Goal: Task Accomplishment & Management: Use online tool/utility

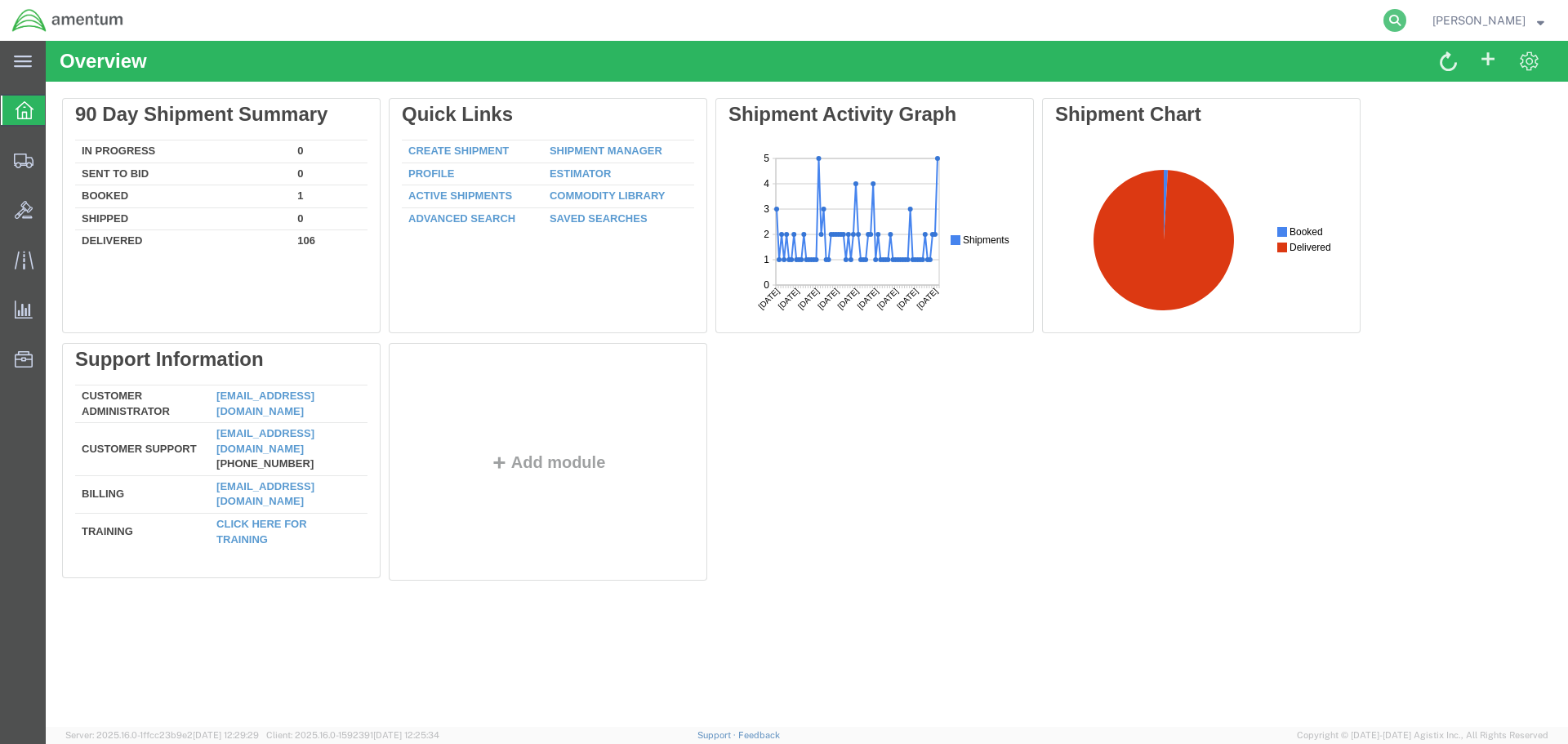
click at [1392, 17] on icon at bounding box center [1395, 20] width 23 height 23
click at [961, 16] on input "search" at bounding box center [1135, 20] width 497 height 39
paste input "SR02-25226-0269"
type input "SR02-25226-0269"
click at [1391, 19] on icon at bounding box center [1395, 20] width 23 height 23
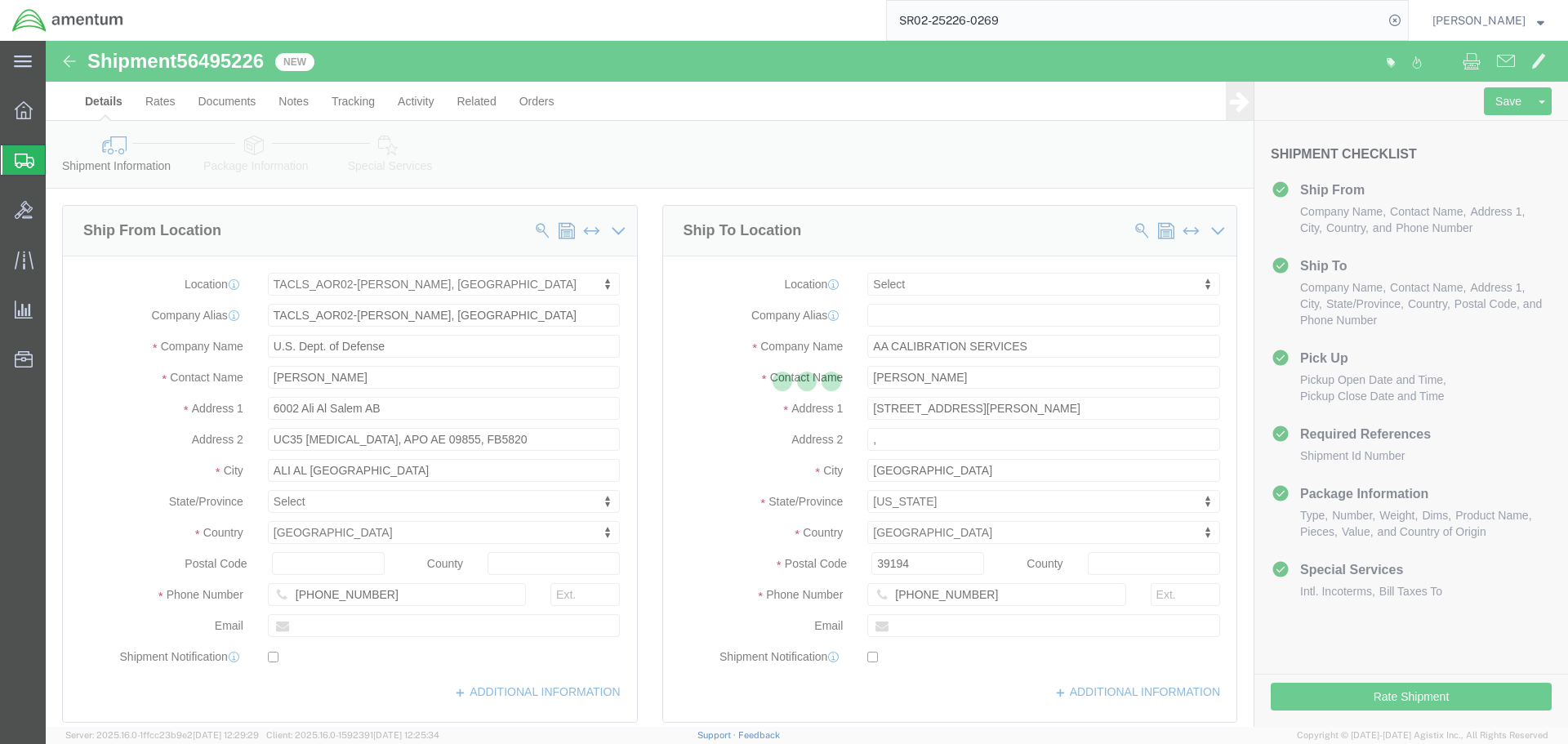
select select "42737"
select select
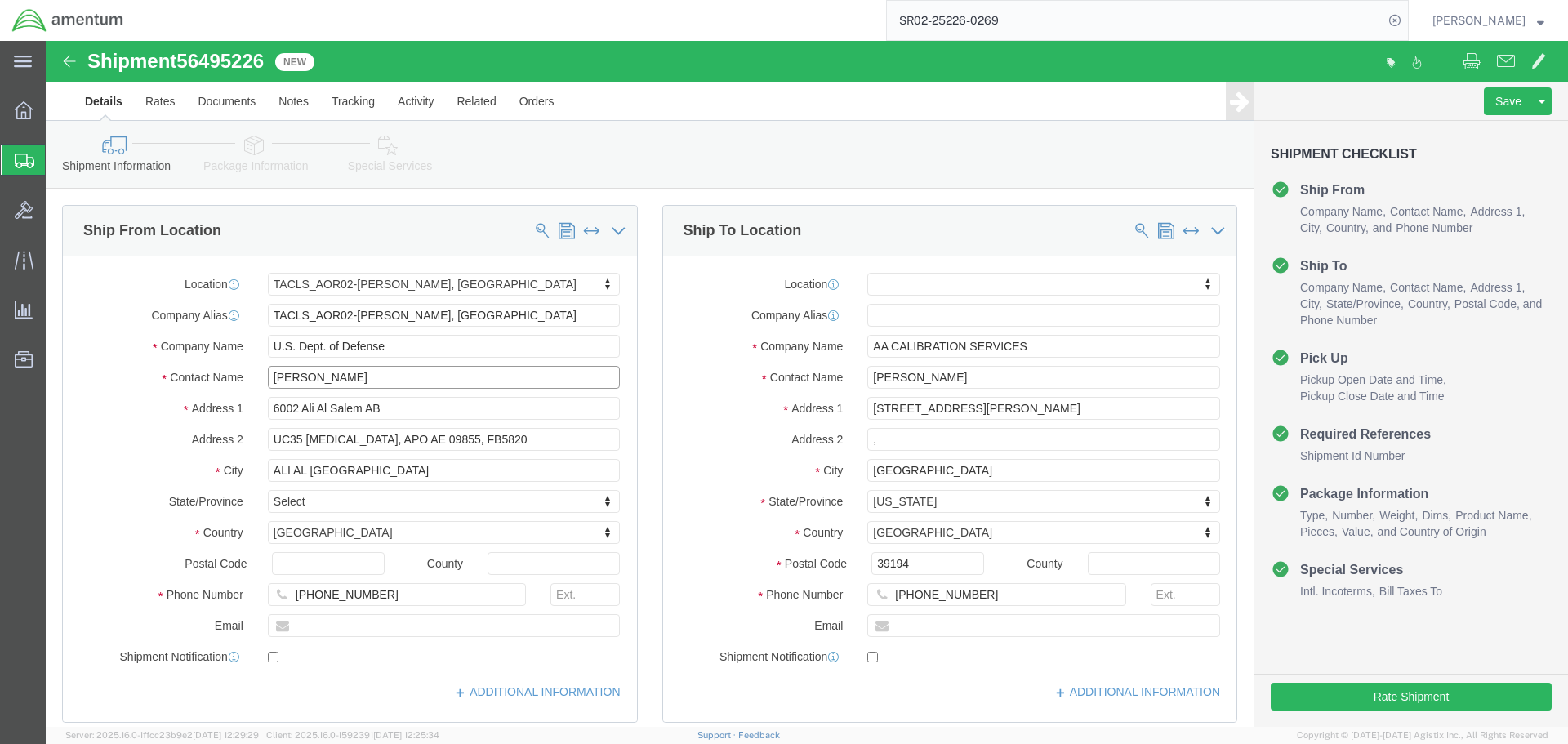
click input "[PERSON_NAME]"
type input "R"
type input "[PERSON_NAME]"
click button "Rate Shipment"
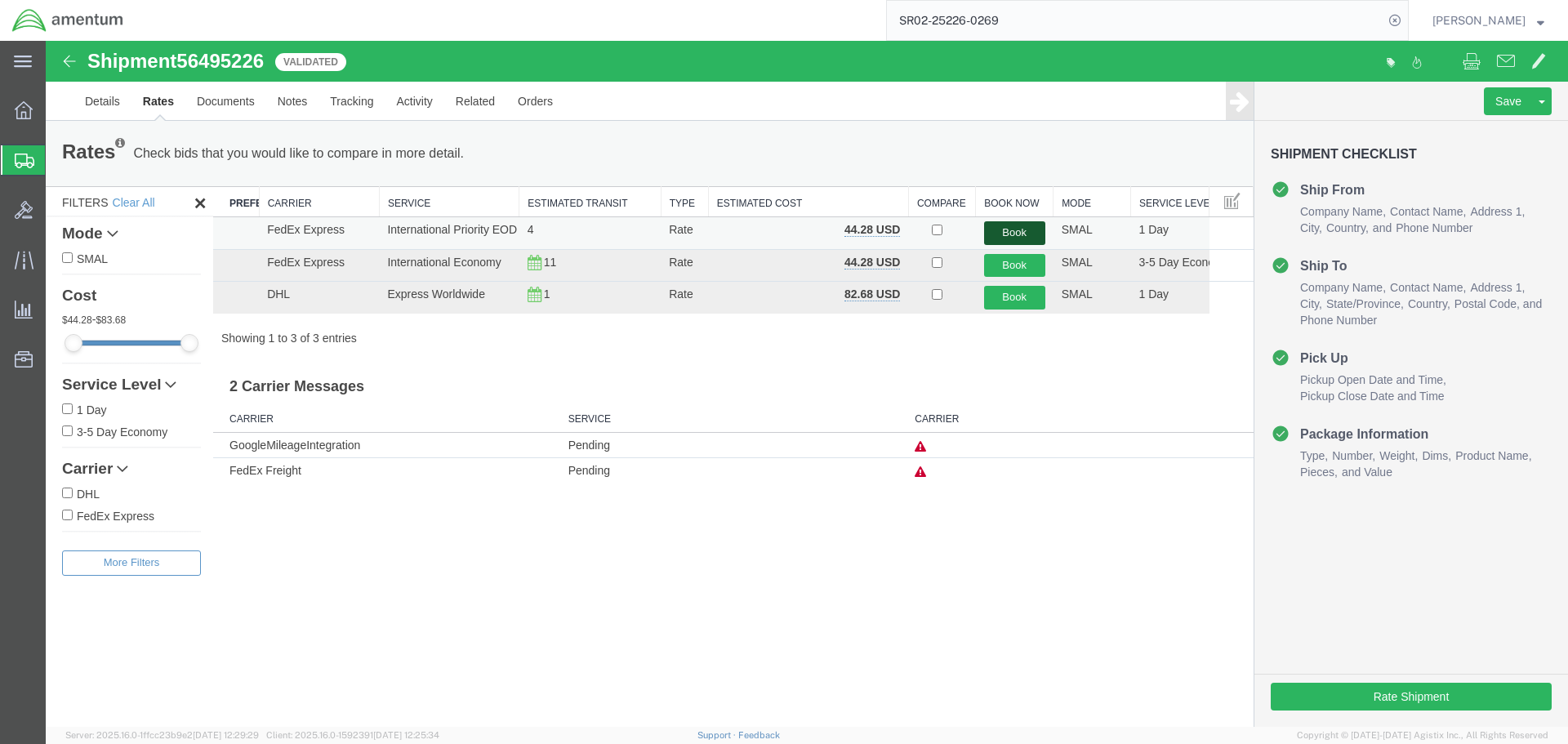
click at [1015, 233] on button "Book" at bounding box center [1015, 233] width 61 height 24
click at [1022, 230] on button "Book" at bounding box center [1015, 233] width 61 height 24
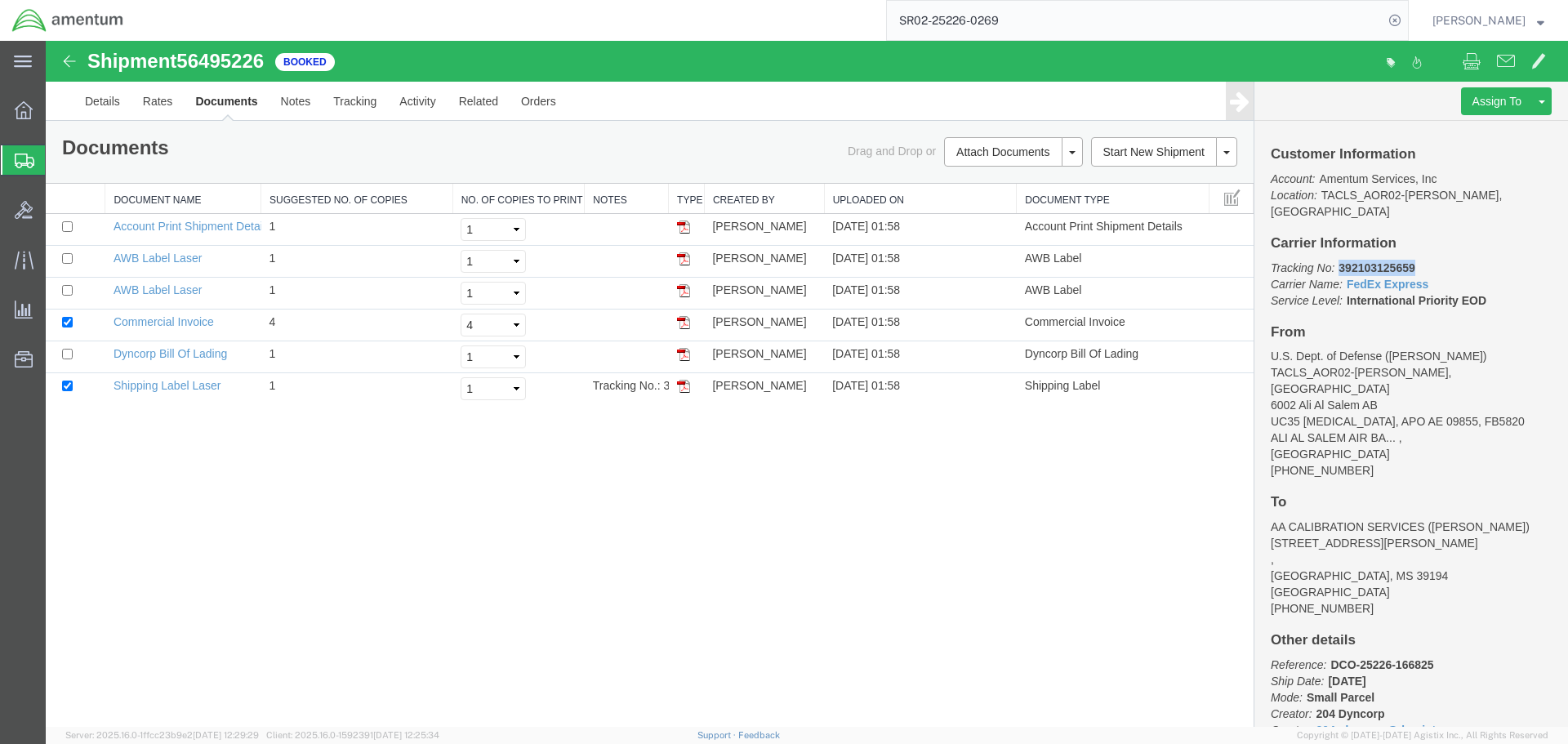
drag, startPoint x: 1431, startPoint y: 256, endPoint x: 1340, endPoint y: 256, distance: 91.0
click at [1340, 259] on p "Tracking No: 392103125659 Carrier Name: FedEx Express FedEx Express Service Lev…" at bounding box center [1411, 283] width 281 height 49
copy b "392103125659"
click at [685, 321] on img at bounding box center [683, 322] width 13 height 13
click at [685, 387] on img at bounding box center [683, 386] width 13 height 13
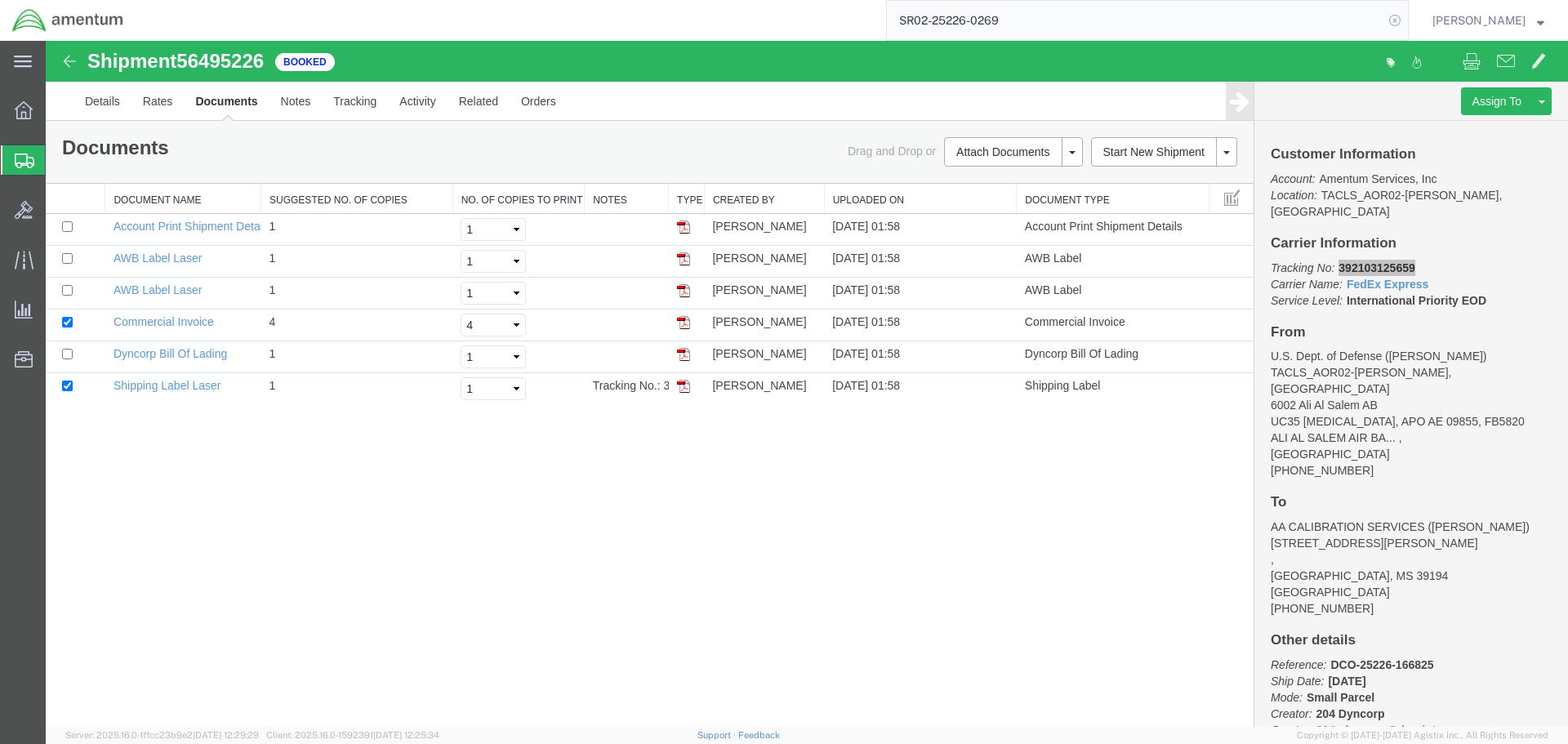
click at [1386, 19] on icon at bounding box center [1395, 20] width 23 height 23
click at [1174, 24] on input "search" at bounding box center [1135, 20] width 497 height 39
paste input "SR02-25226-0270"
type input "SR02-25226-0270"
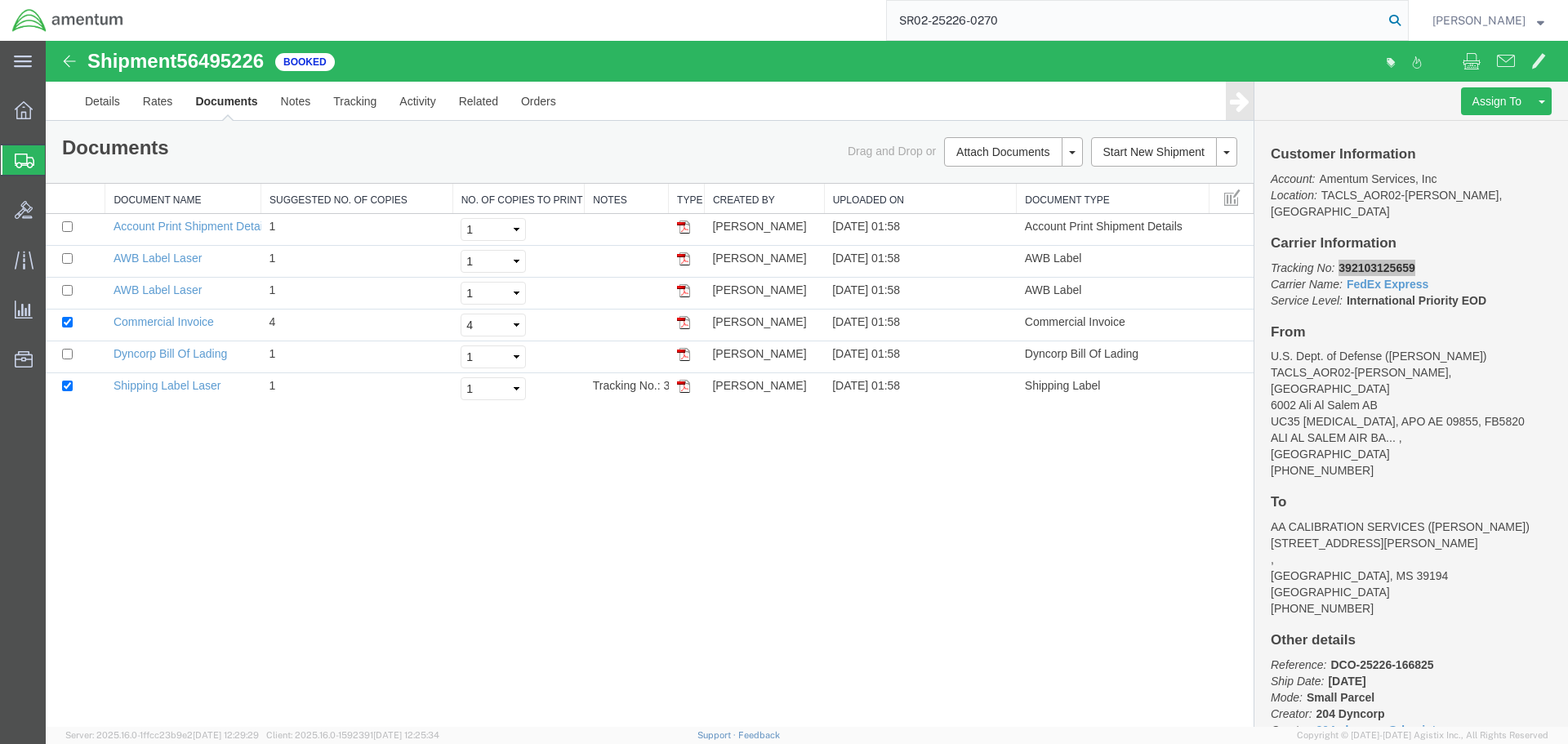
click at [1393, 20] on icon at bounding box center [1395, 20] width 23 height 23
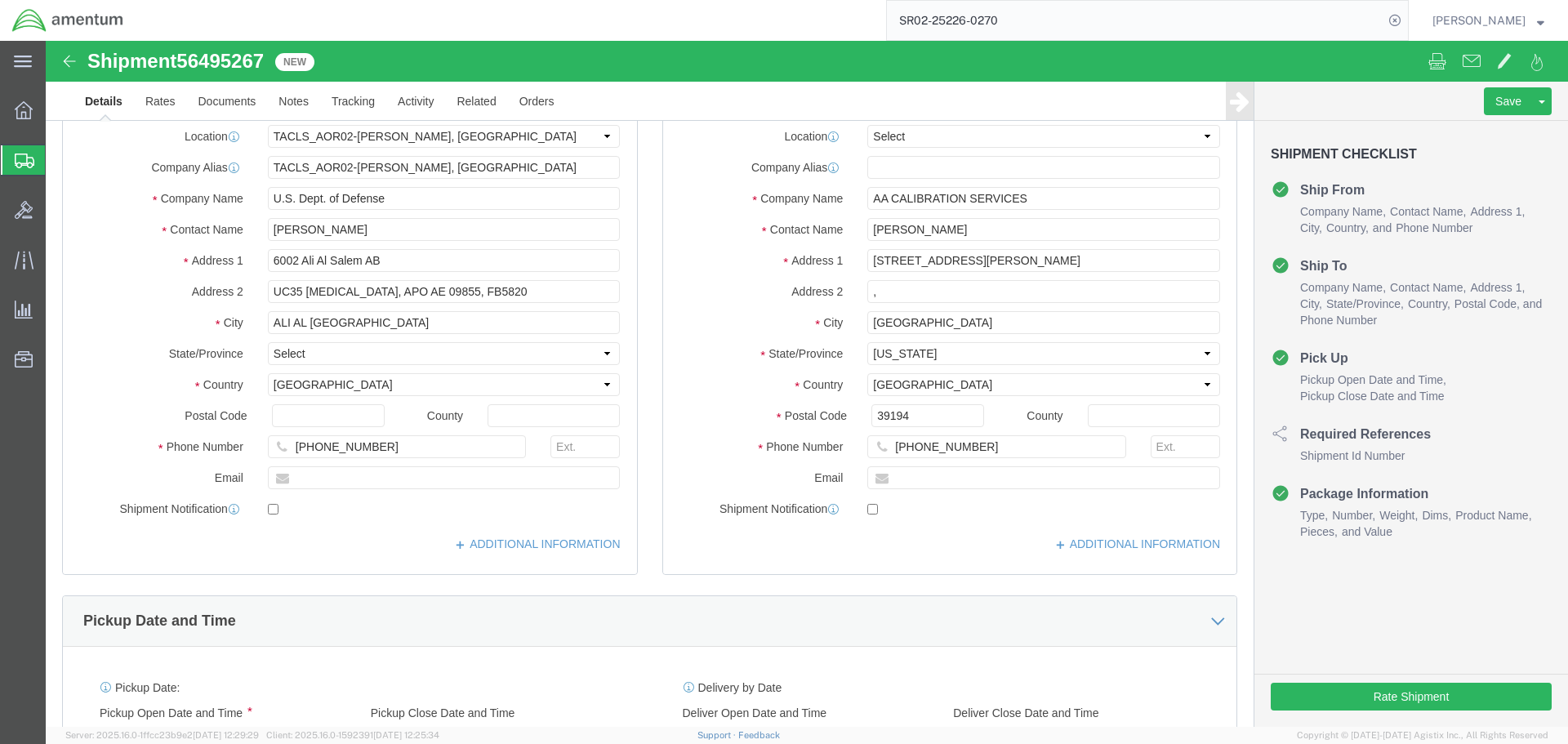
select select "42737"
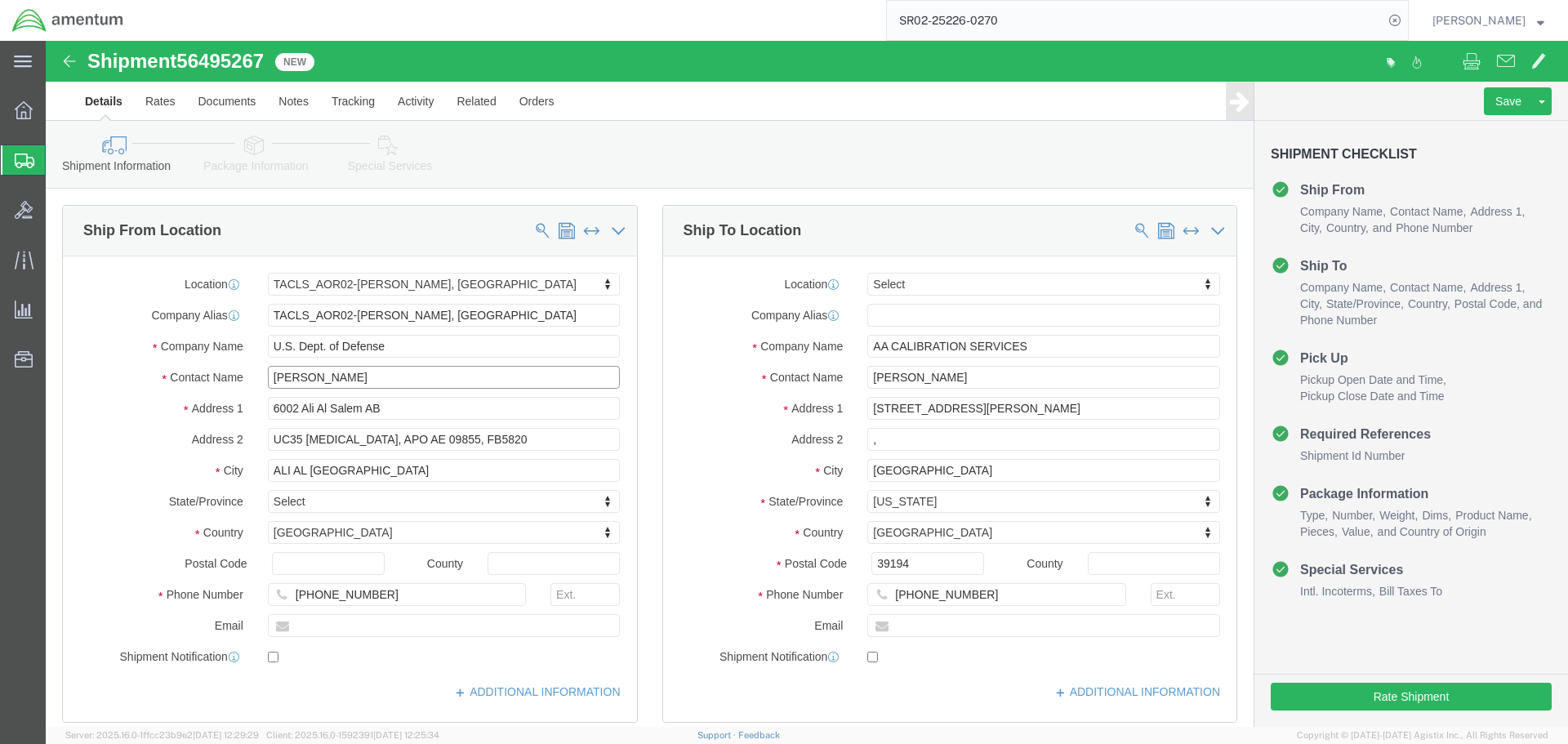
click input "[PERSON_NAME]"
type input "R"
type input "c"
type input "[PERSON_NAME]"
click button "Rate Shipment"
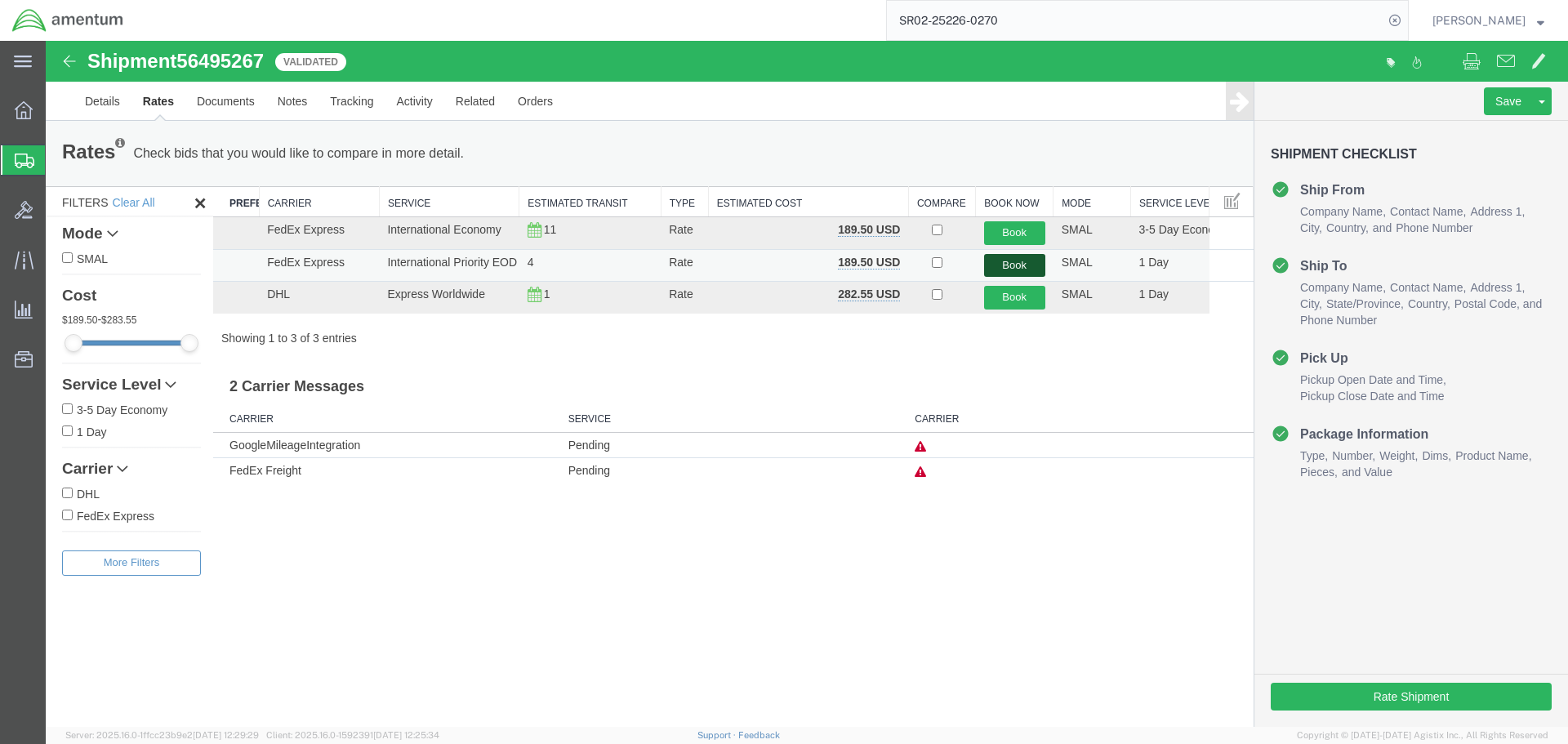
click at [1008, 259] on button "Book" at bounding box center [1015, 266] width 61 height 24
click at [1013, 264] on button "Book" at bounding box center [1015, 266] width 61 height 24
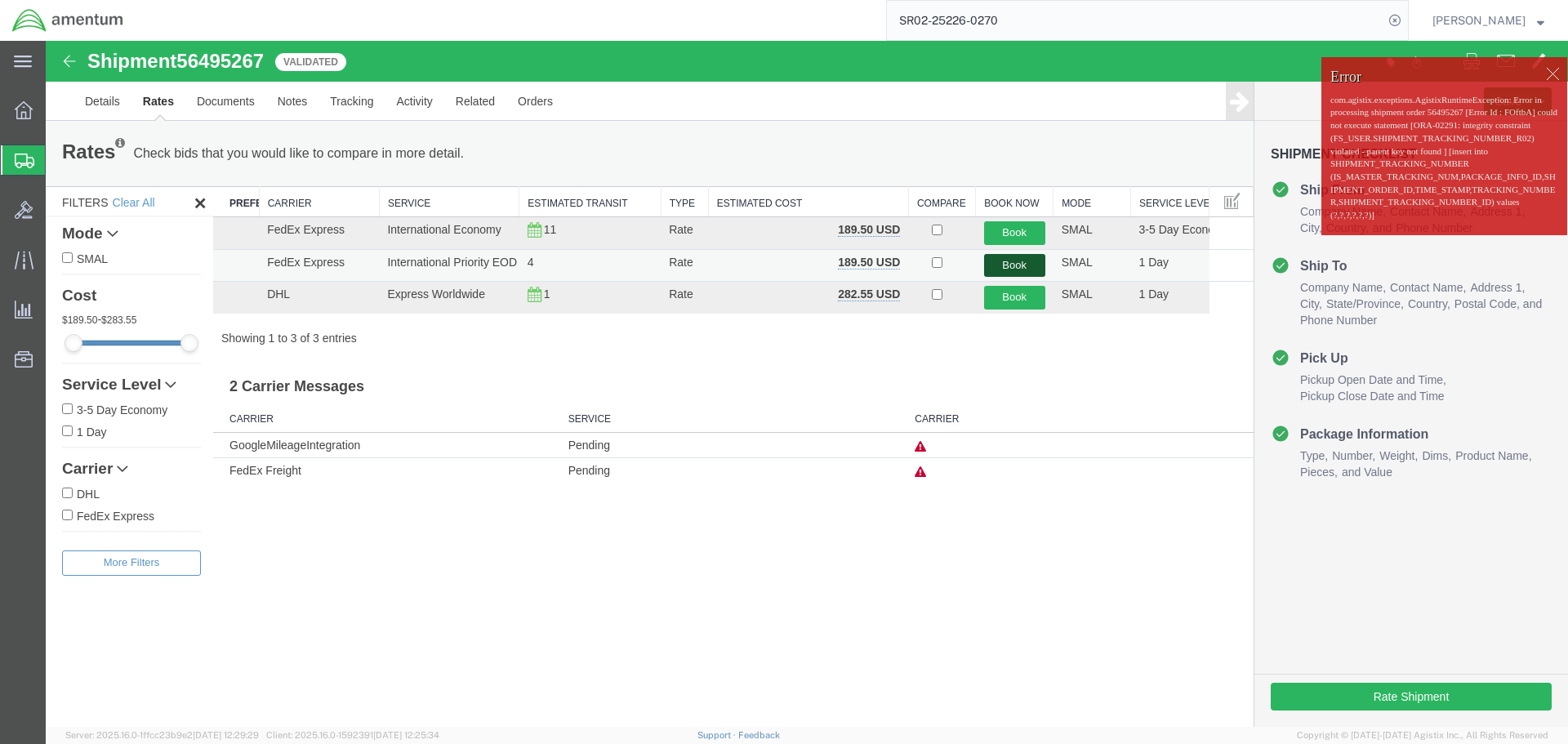
click at [1026, 259] on button "Book" at bounding box center [1015, 266] width 61 height 24
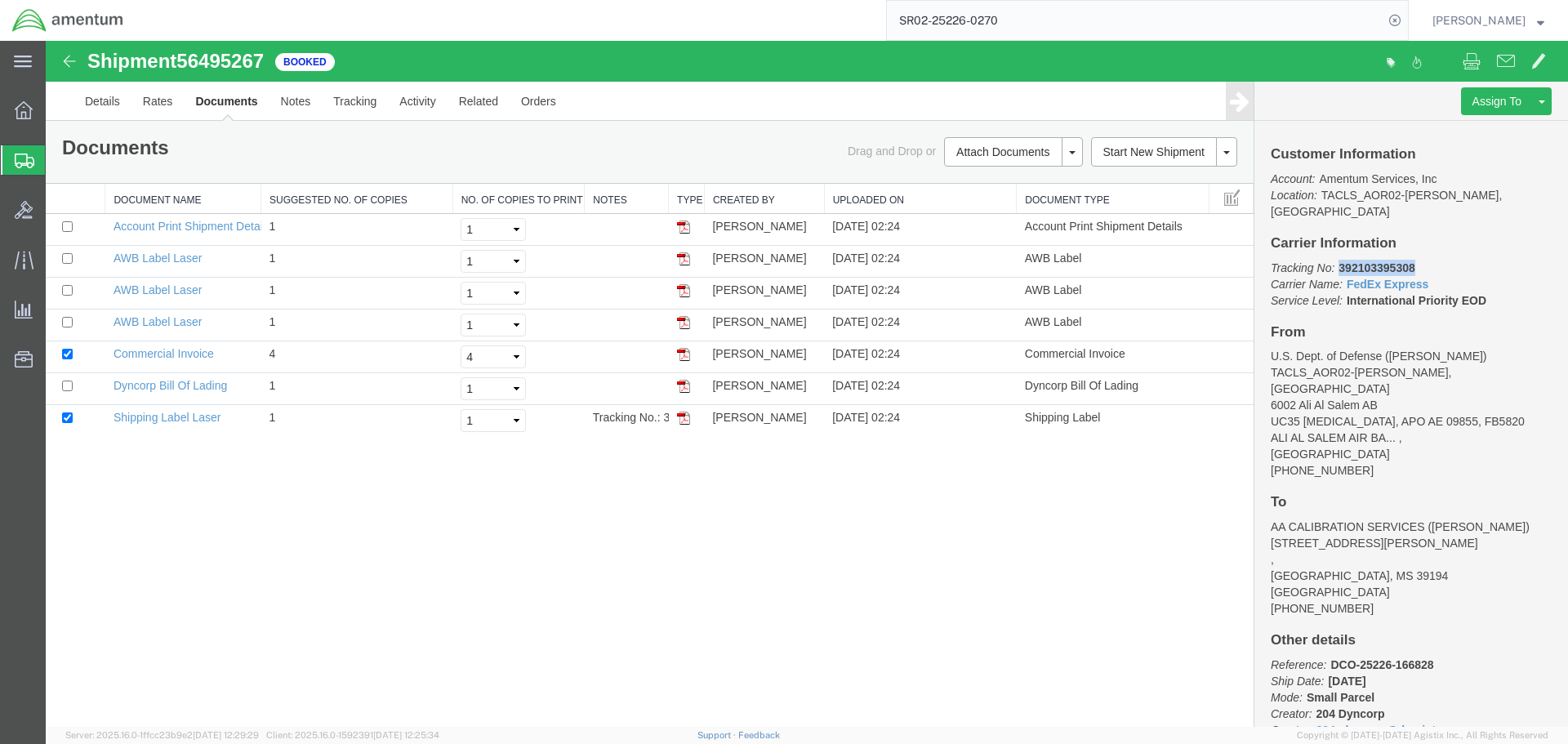
drag, startPoint x: 1428, startPoint y: 251, endPoint x: 1338, endPoint y: 254, distance: 90.0
click at [1338, 259] on p "Tracking No: 392103395308 Carrier Name: FedEx Express FedEx Express Service Lev…" at bounding box center [1411, 283] width 281 height 49
copy b "392103395308"
click at [684, 355] on img at bounding box center [683, 354] width 13 height 13
click at [681, 421] on img at bounding box center [683, 417] width 13 height 13
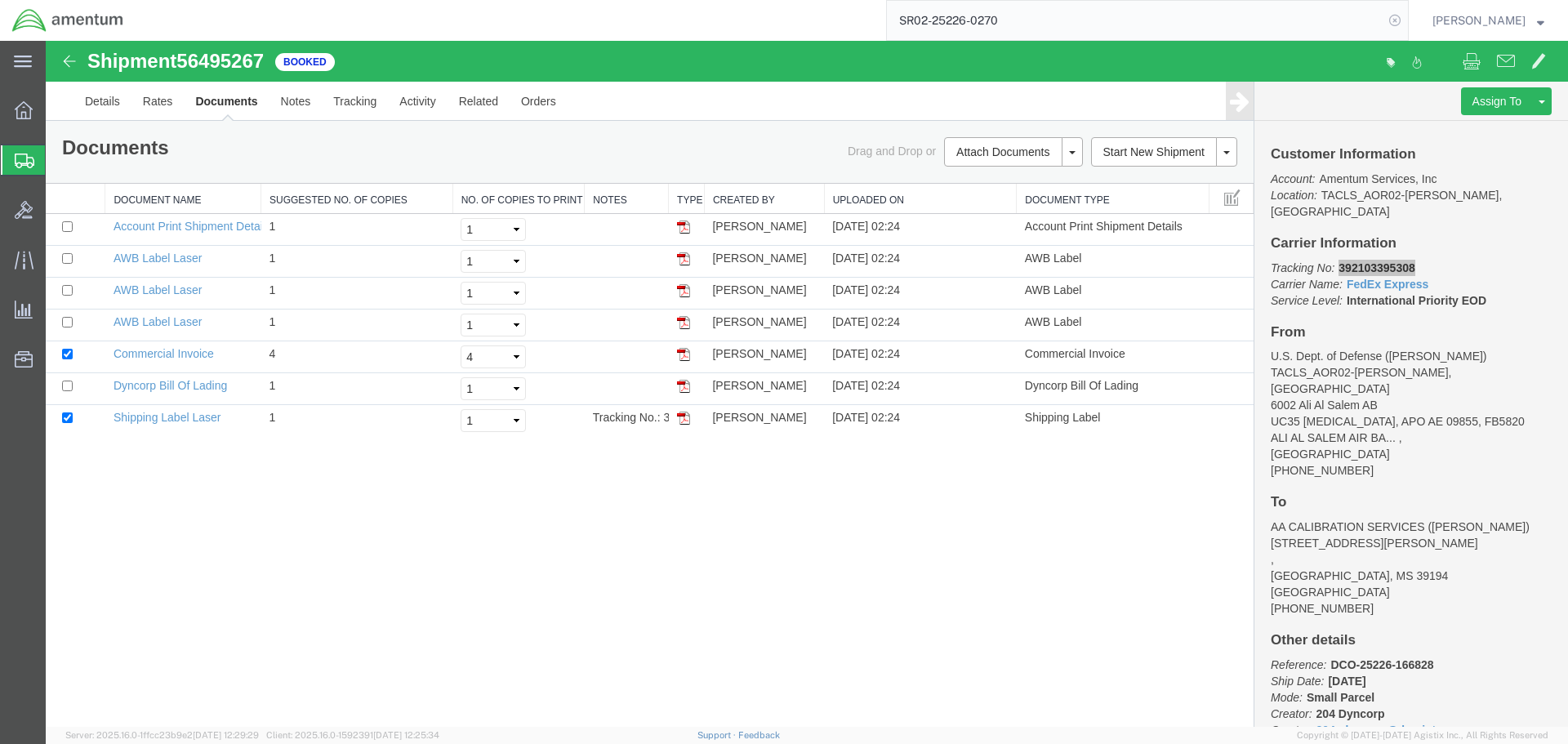
click at [1397, 20] on icon at bounding box center [1395, 20] width 23 height 23
click at [1396, 19] on icon at bounding box center [1395, 20] width 23 height 23
click at [1168, 15] on input "search" at bounding box center [1135, 20] width 497 height 39
paste input "Thank you, [PERSON_NAME] Supply Technician, TLCS-Army Transport P: [PHONE_NUMBE…"
type input "T"
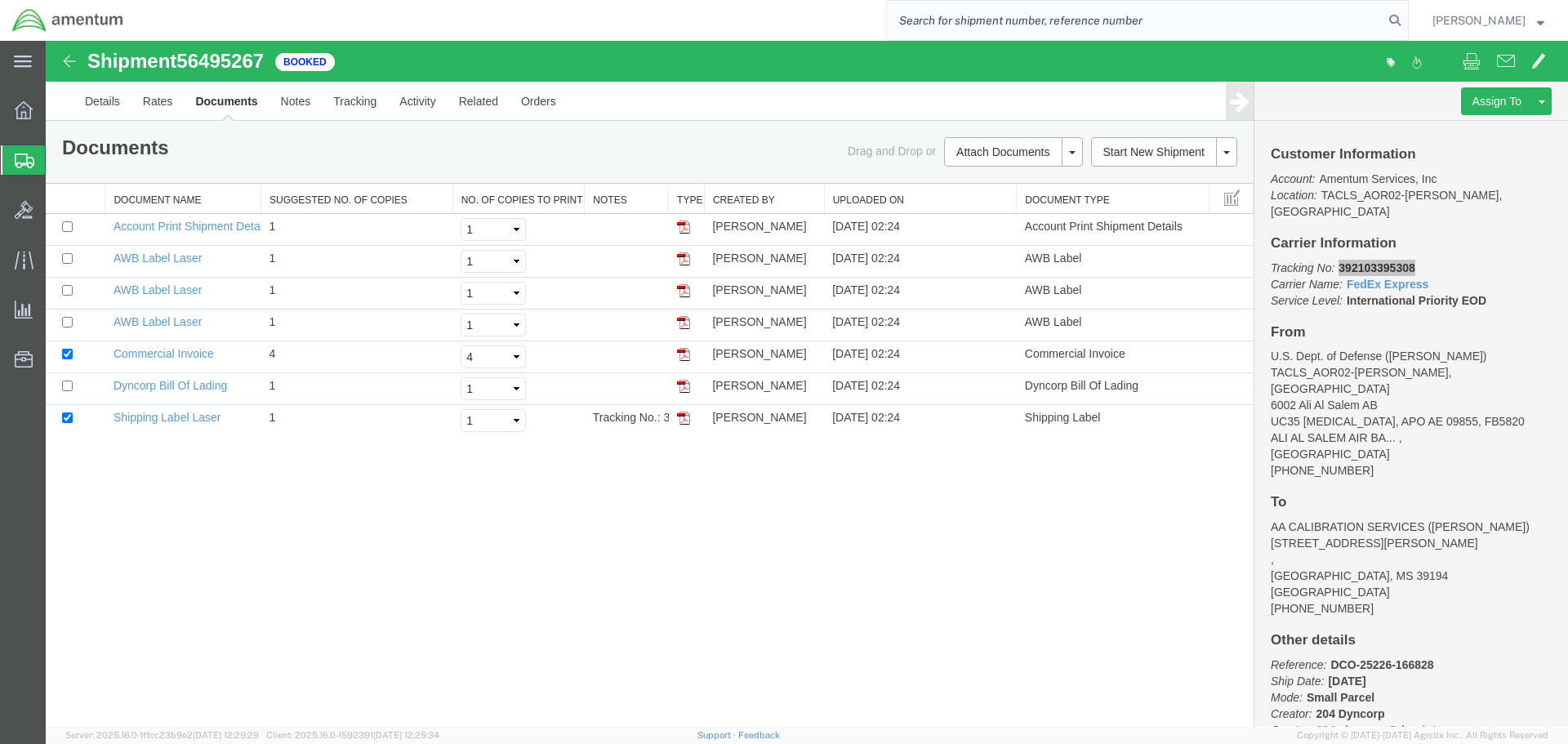
click at [913, 26] on input "search" at bounding box center [1135, 20] width 497 height 39
paste input "SR02-25226-0271"
type input "SR02-25226-0271"
click at [1392, 21] on icon at bounding box center [1395, 20] width 23 height 23
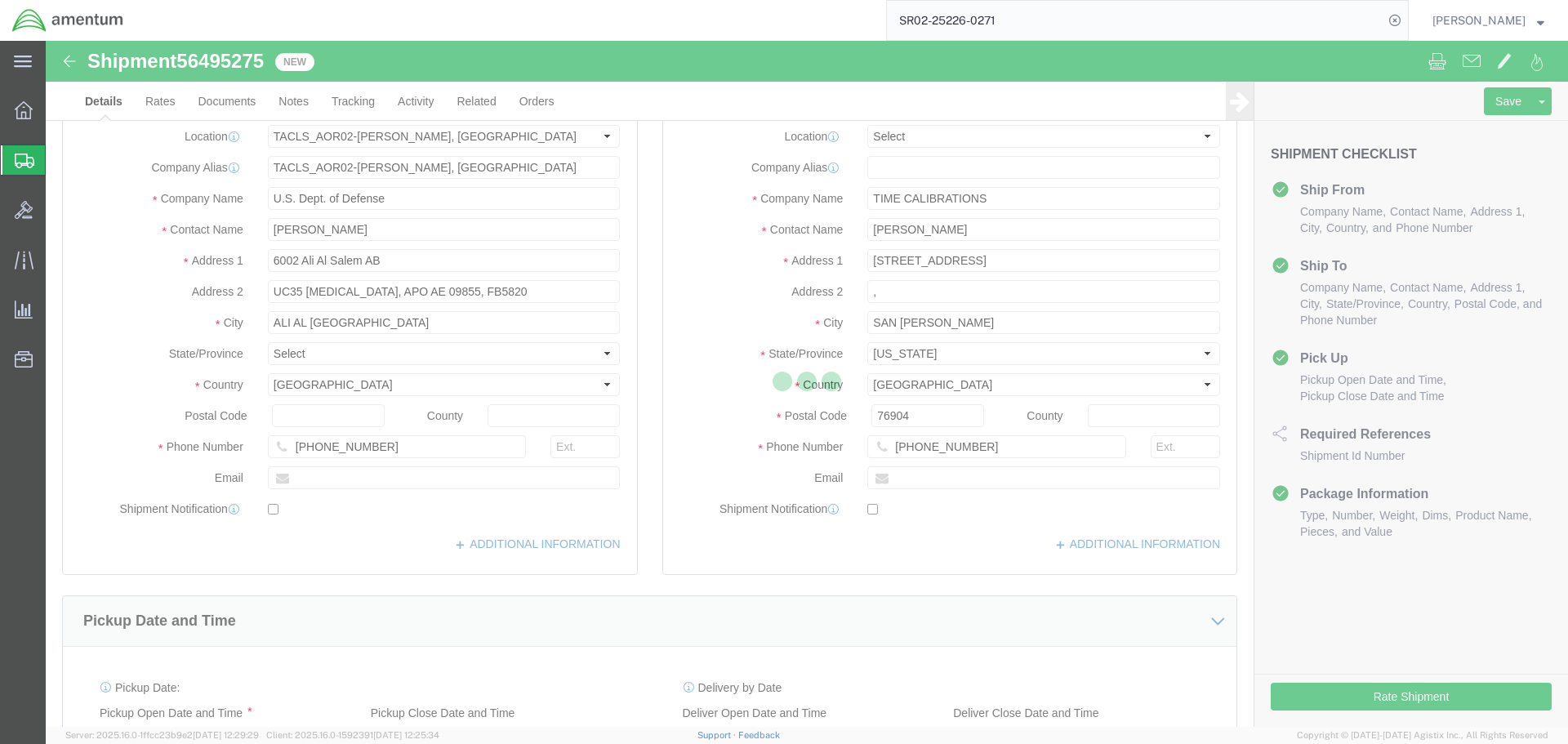
select select "42737"
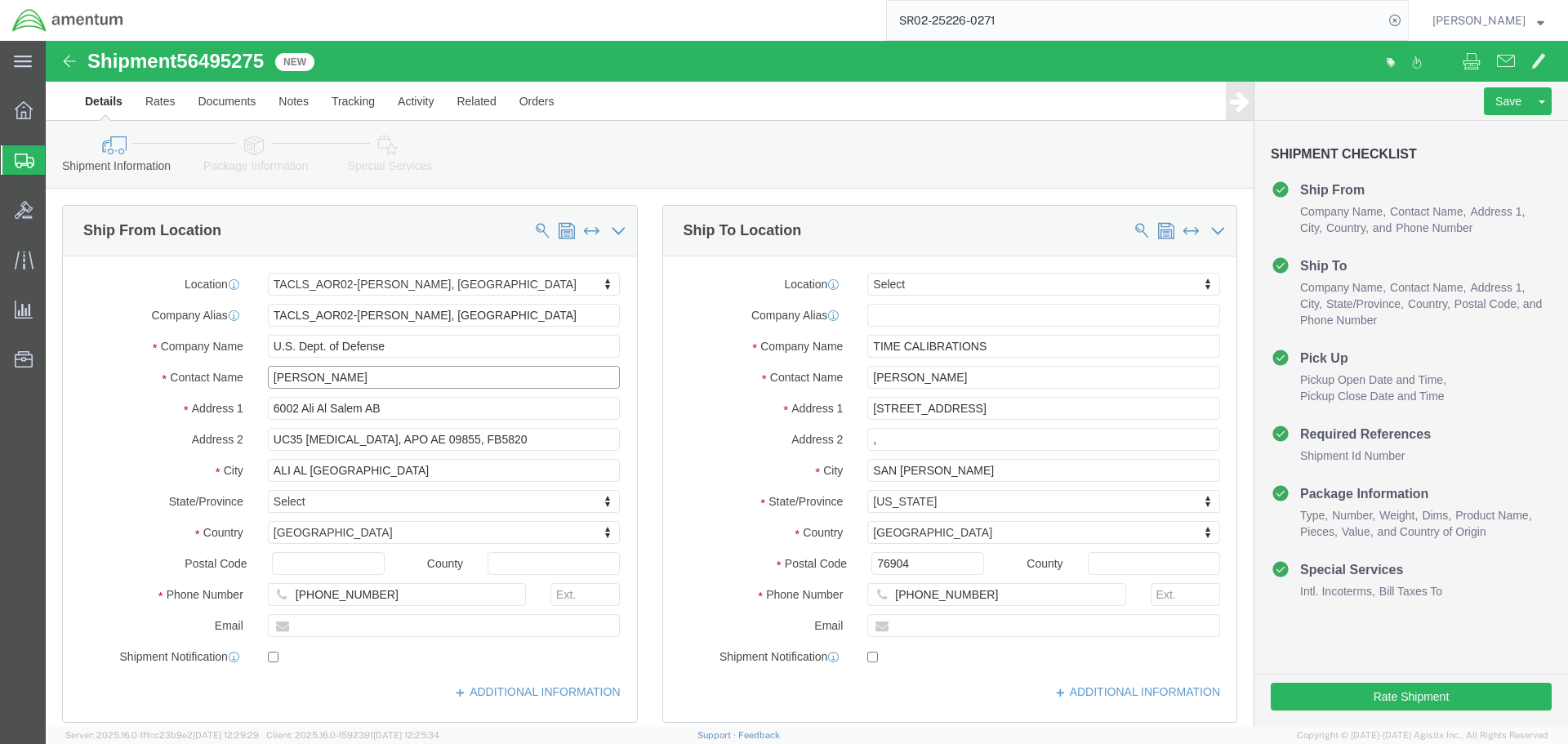
click input "[PERSON_NAME]"
type input "R"
type input "[PERSON_NAME]"
click button "Rate Shipment"
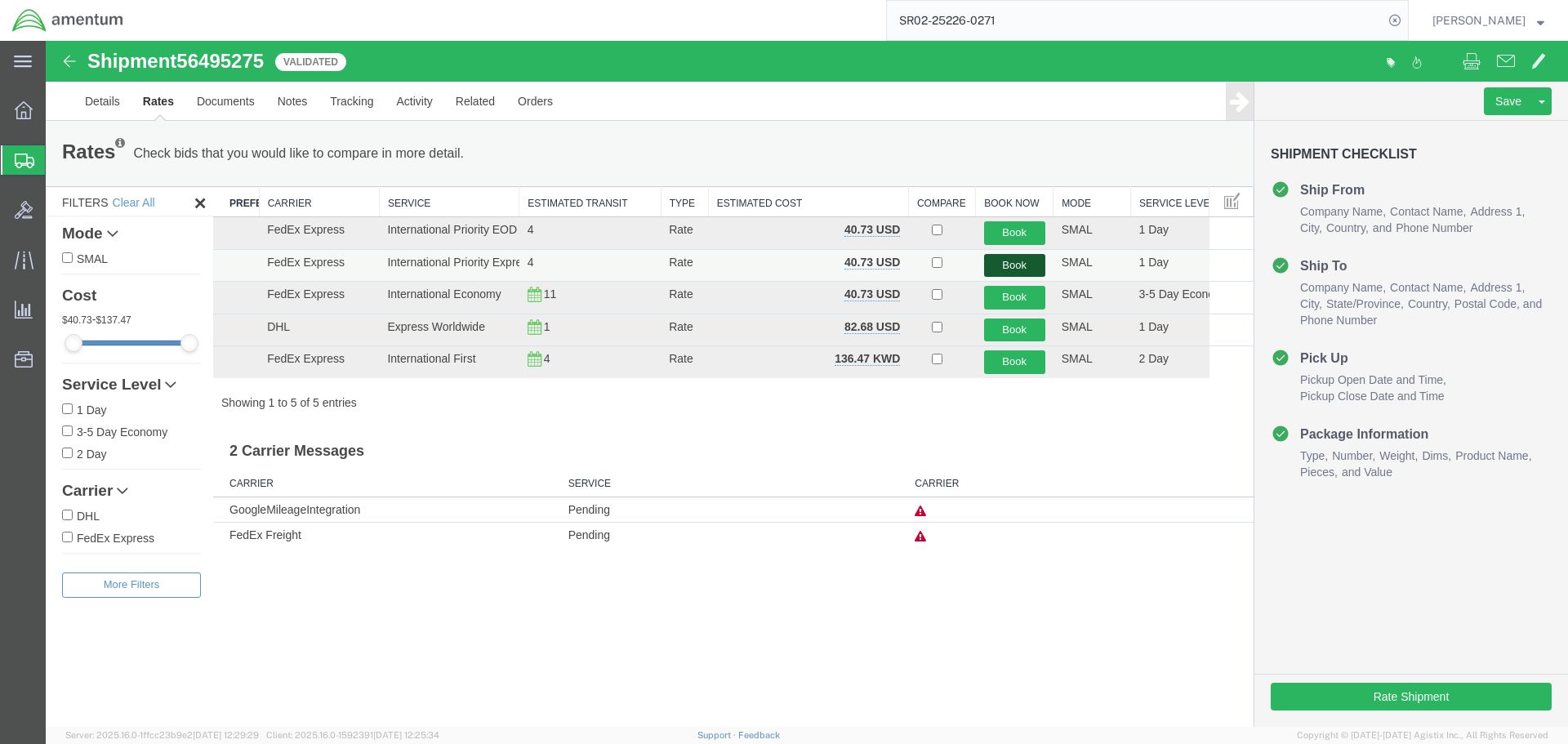
click at [1011, 262] on button "Book" at bounding box center [1015, 266] width 61 height 24
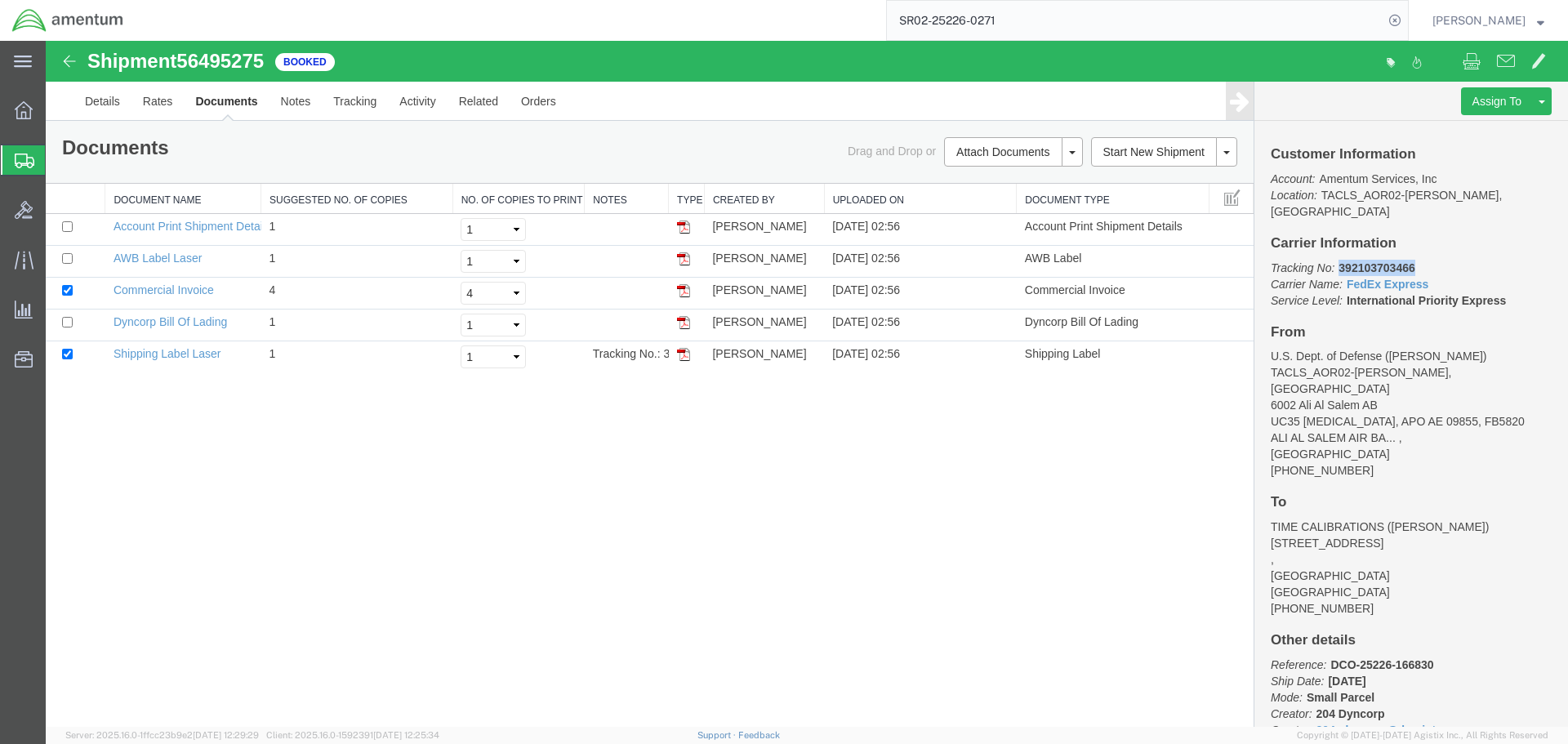
drag, startPoint x: 1424, startPoint y: 251, endPoint x: 1341, endPoint y: 254, distance: 83.1
click at [1341, 259] on p "Tracking No: 392103703466 Carrier Name: FedEx Express FedEx Express Service Lev…" at bounding box center [1411, 283] width 281 height 49
copy b "392103703466"
click at [682, 288] on img at bounding box center [683, 290] width 13 height 13
click at [682, 352] on img at bounding box center [683, 354] width 13 height 13
